Goal: Find specific page/section: Find specific page/section

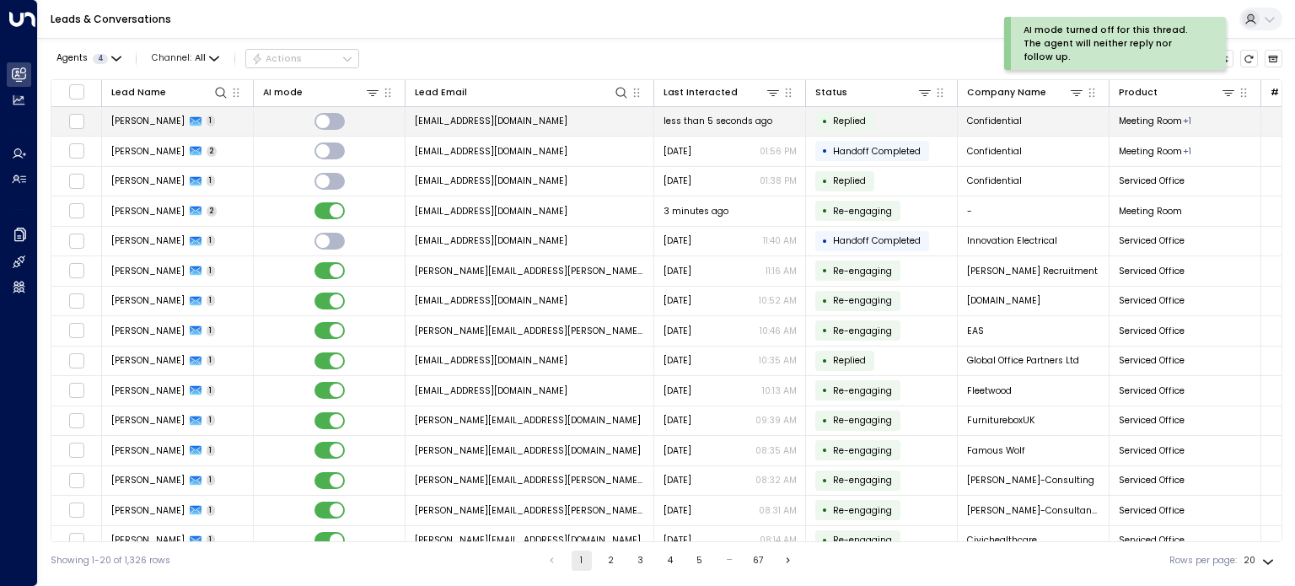
click at [214, 120] on td "[PERSON_NAME] 1" at bounding box center [178, 122] width 152 height 30
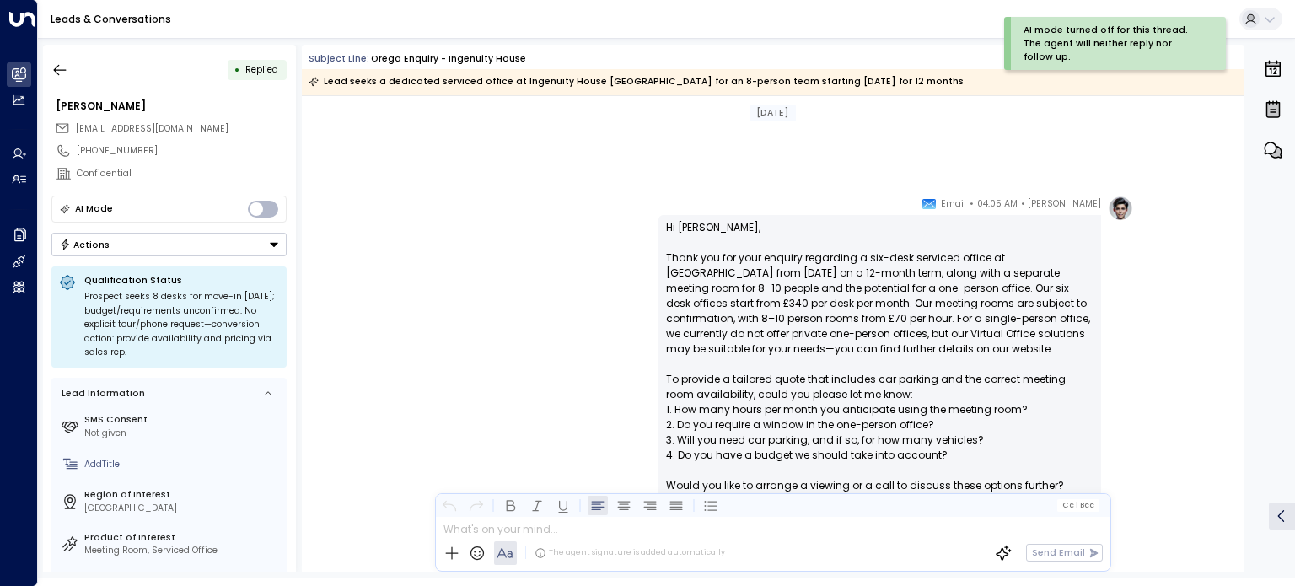
scroll to position [1251, 0]
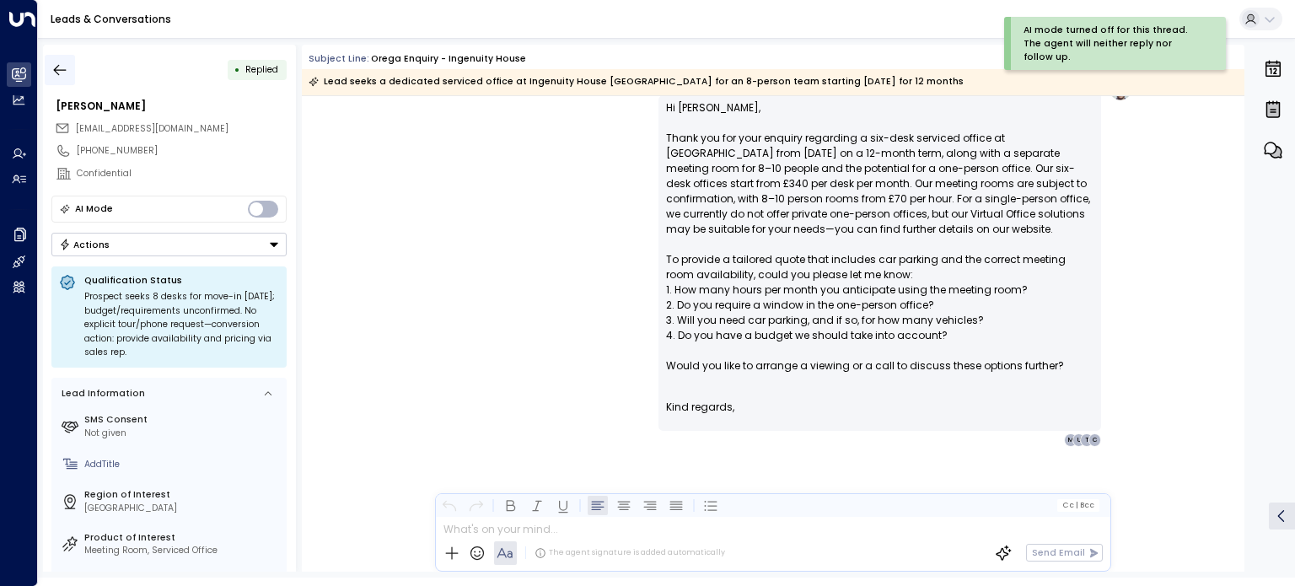
click at [61, 63] on icon "button" at bounding box center [59, 70] width 17 height 17
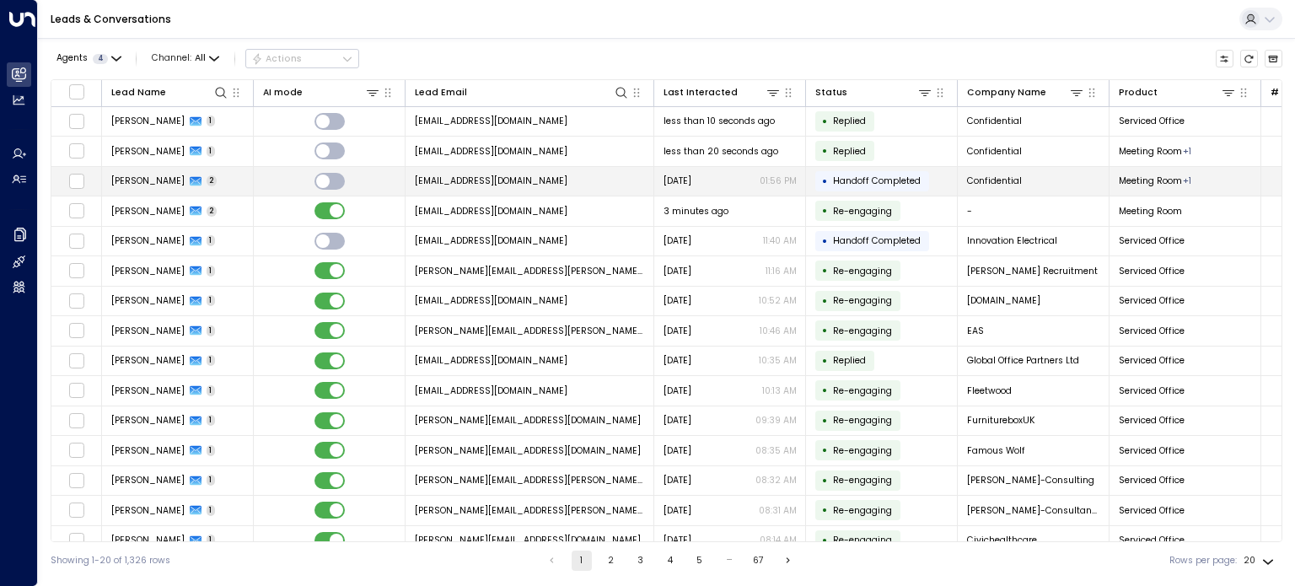
click at [229, 170] on td "[PERSON_NAME] 2" at bounding box center [178, 182] width 152 height 30
